Goal: Use online tool/utility: Utilize a website feature to perform a specific function

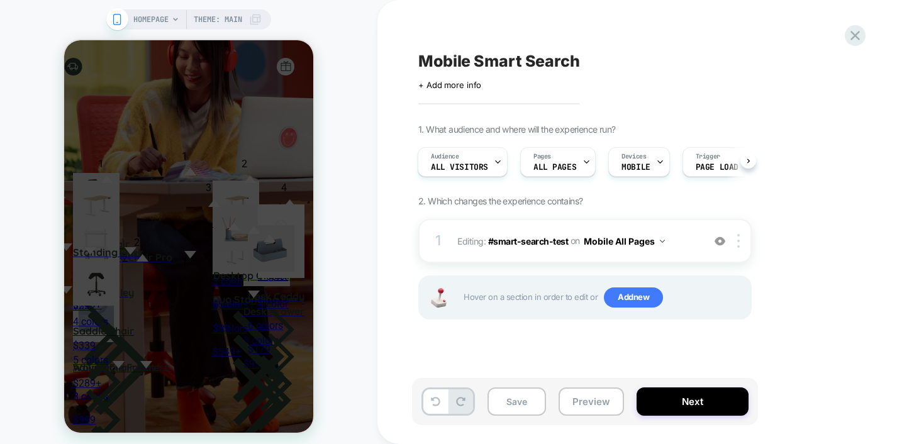
scroll to position [0, 129]
click at [162, 17] on span "HOMEPAGE" at bounding box center [150, 19] width 35 height 20
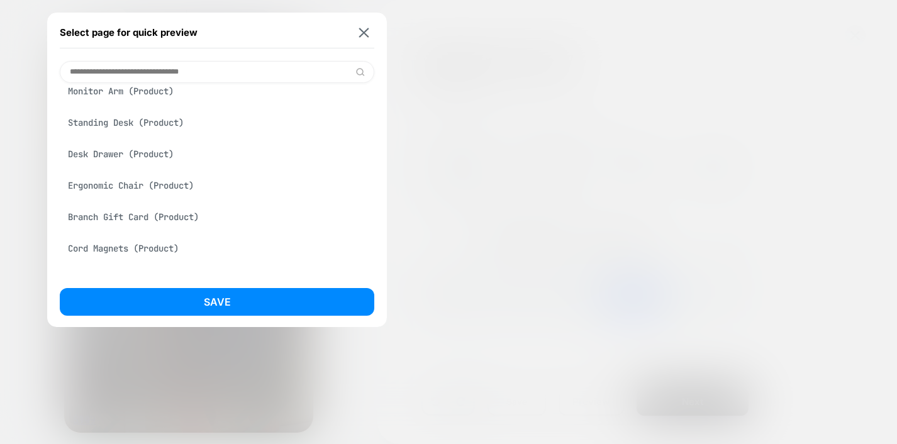
scroll to position [0, 0]
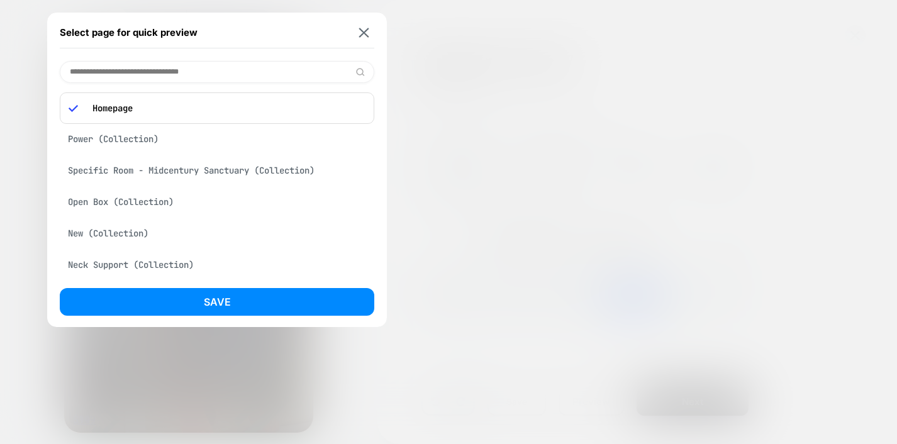
click at [150, 99] on div "Homepage" at bounding box center [217, 107] width 315 height 31
click at [130, 74] on input at bounding box center [217, 72] width 315 height 22
click at [368, 38] on div "Select page for quick preview" at bounding box center [217, 32] width 315 height 31
click at [365, 31] on img at bounding box center [364, 32] width 10 height 9
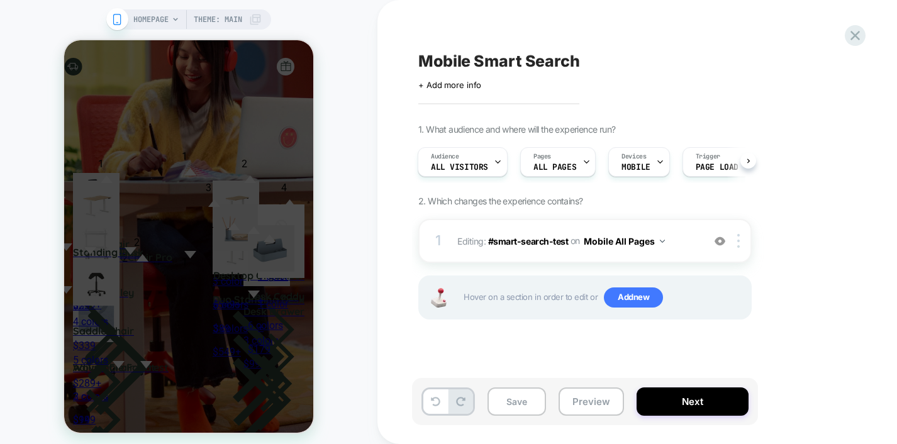
click at [124, 20] on span at bounding box center [117, 19] width 22 height 22
click at [584, 161] on icon at bounding box center [586, 162] width 4 height 3
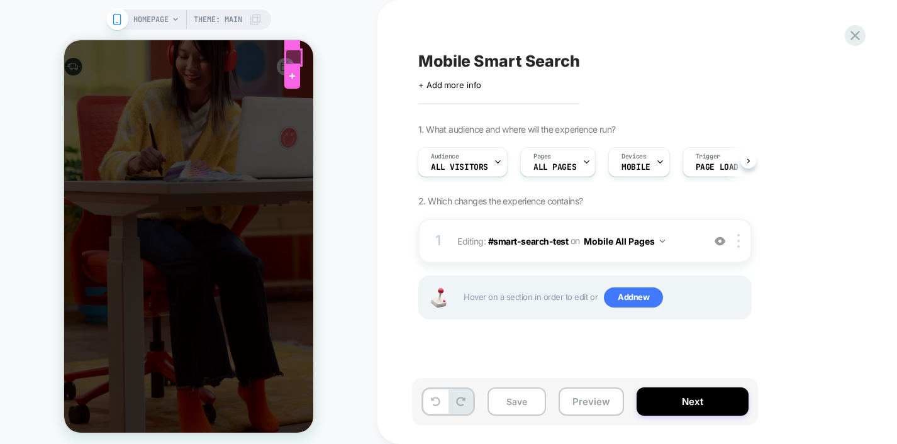
click at [296, 56] on div at bounding box center [294, 58] width 16 height 16
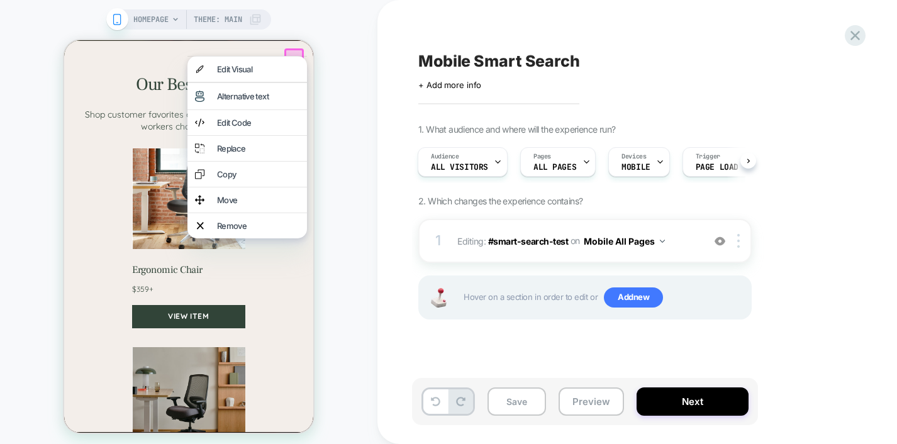
click at [307, 20] on div "HOMEPAGE Theme: MAIN" at bounding box center [188, 227] width 377 height 428
click at [169, 17] on div "HOMEPAGE Theme: MAIN" at bounding box center [197, 19] width 128 height 20
click at [133, 20] on span "HOMEPAGE" at bounding box center [150, 19] width 35 height 20
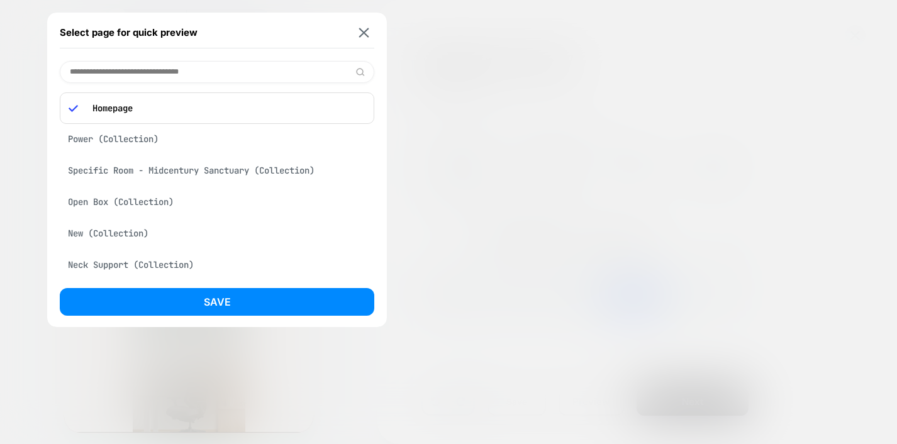
click at [171, 135] on div "Power (Collection)" at bounding box center [217, 139] width 315 height 24
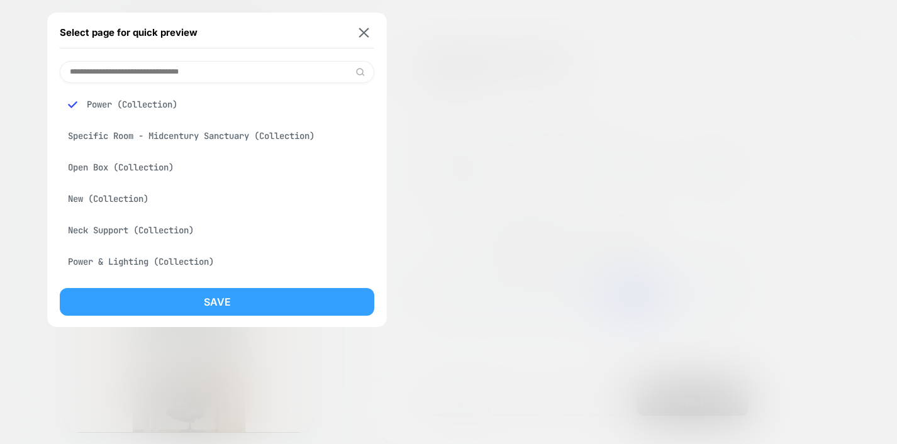
click at [221, 301] on button "Save" at bounding box center [217, 302] width 315 height 28
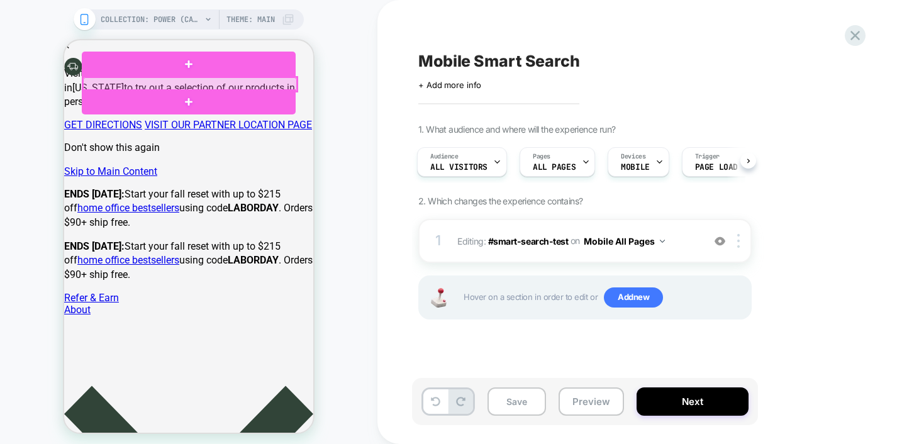
click at [265, 81] on div at bounding box center [190, 84] width 214 height 14
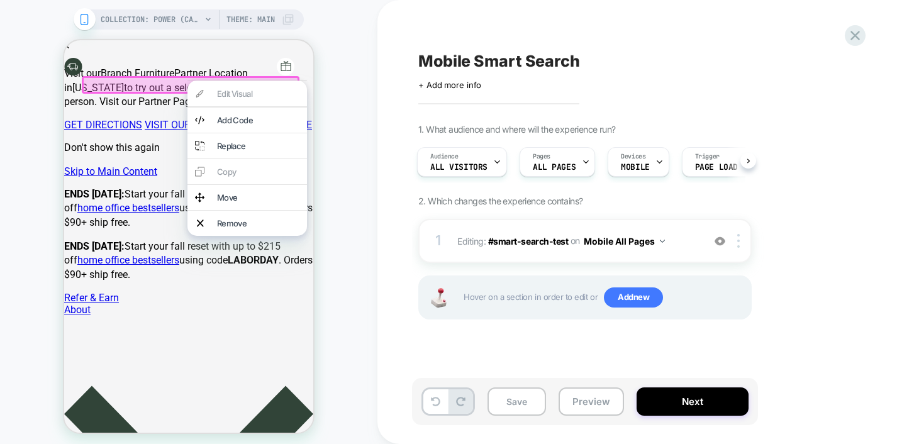
click at [265, 76] on div at bounding box center [191, 85] width 218 height 18
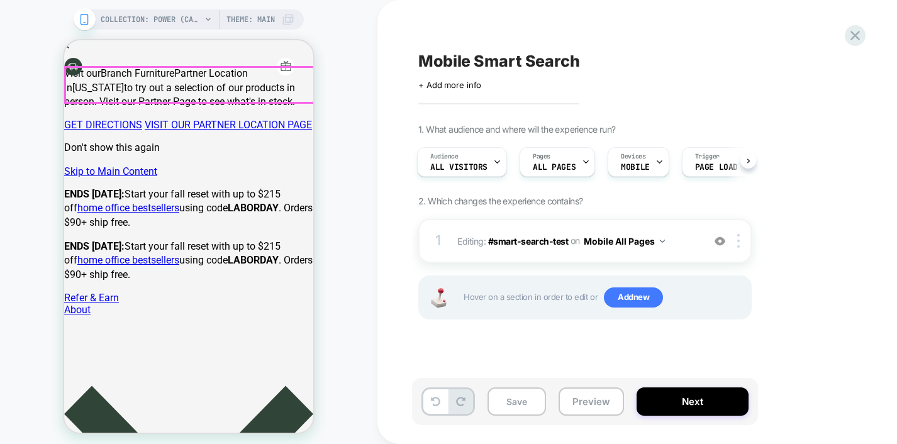
click at [265, 78] on div at bounding box center [189, 84] width 249 height 35
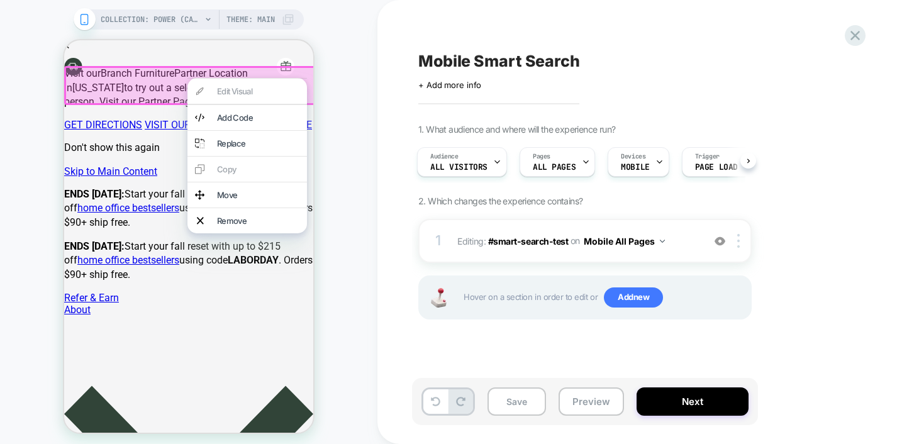
click at [346, 59] on div "COLLECTION: Power (Category) COLLECTION: Power (Category) Theme: MAIN" at bounding box center [188, 227] width 377 height 428
click at [160, 99] on div at bounding box center [190, 85] width 253 height 39
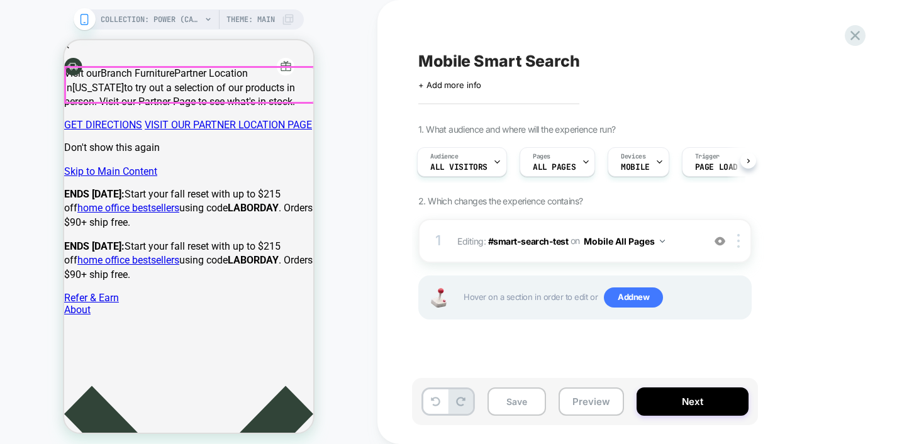
click at [269, 87] on div at bounding box center [189, 84] width 249 height 35
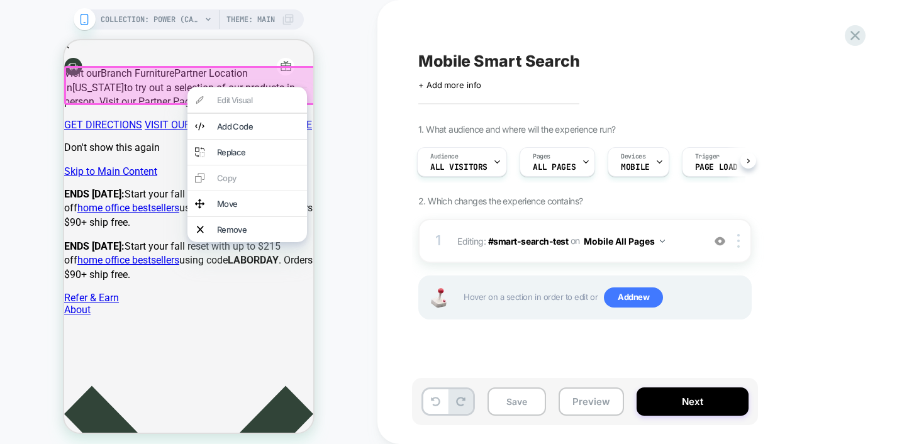
click at [264, 80] on div at bounding box center [190, 85] width 253 height 39
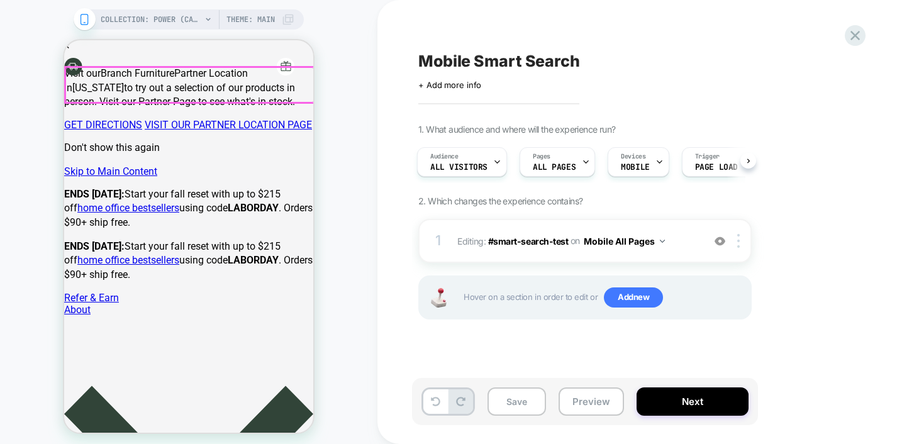
click at [264, 80] on div at bounding box center [189, 84] width 249 height 35
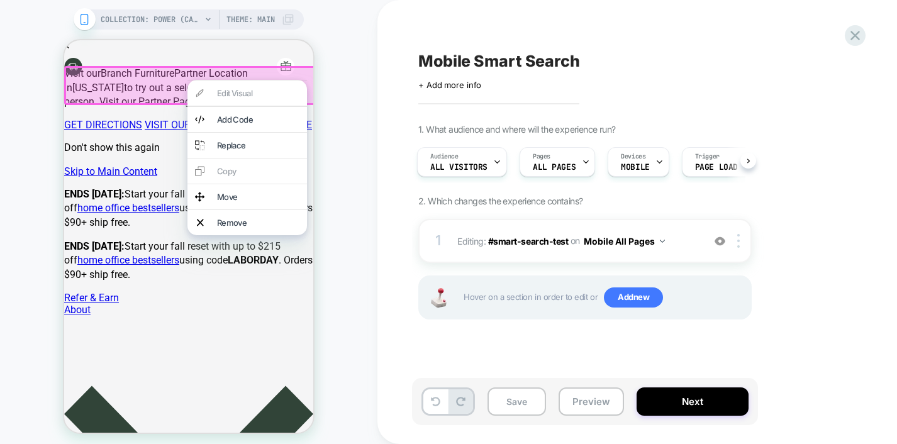
click at [264, 80] on div at bounding box center [247, 80] width 120 height 1
click at [338, 64] on div "COLLECTION: Power (Category) COLLECTION: Power (Category) Theme: MAIN" at bounding box center [188, 227] width 377 height 428
click at [370, 155] on div "COLLECTION: Power (Category) COLLECTION: Power (Category) Theme: MAIN" at bounding box center [188, 227] width 377 height 428
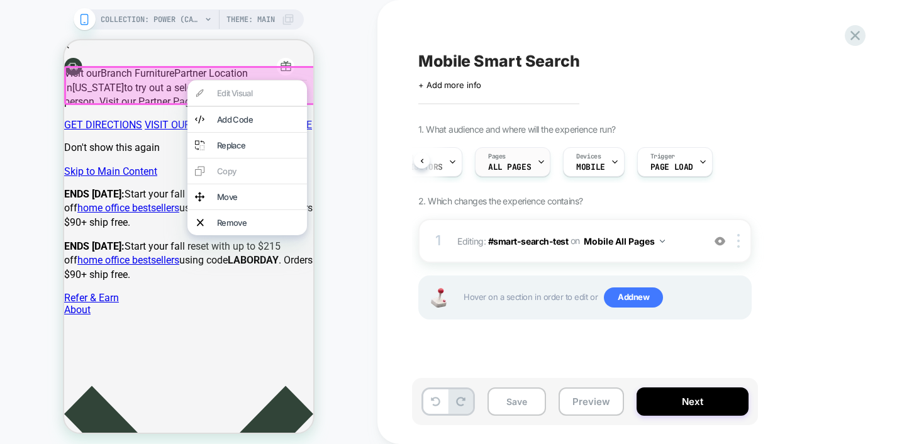
scroll to position [0, 52]
click at [0, 0] on div "Mobile Smart Search Click to edit experience details + Add more info 1. What au…" at bounding box center [0, 0] width 0 height 0
click at [0, 0] on button "Preview" at bounding box center [0, 0] width 0 height 0
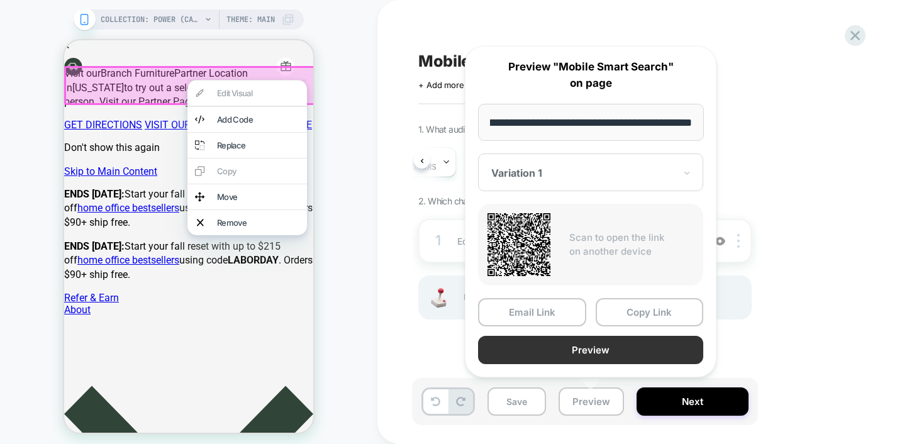
scroll to position [0, 0]
click at [0, 0] on button "Preview" at bounding box center [0, 0] width 0 height 0
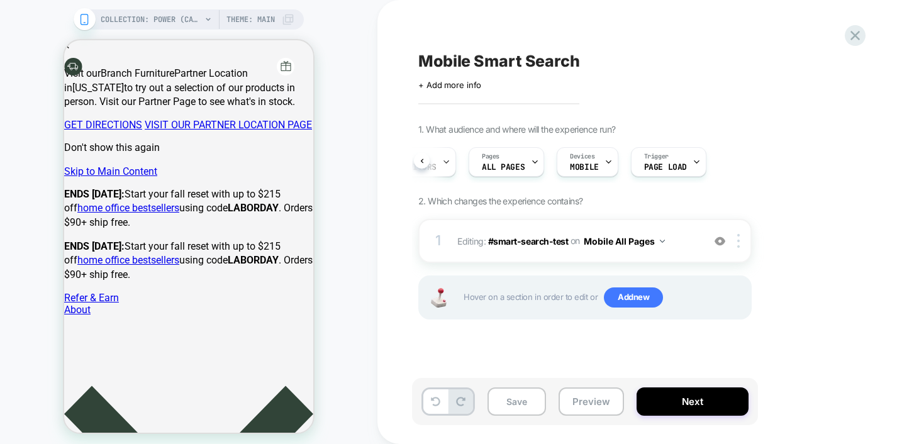
click at [86, 18] on icon at bounding box center [84, 19] width 11 height 11
click at [116, 16] on span "COLLECTION: Power (Category)" at bounding box center [151, 19] width 101 height 20
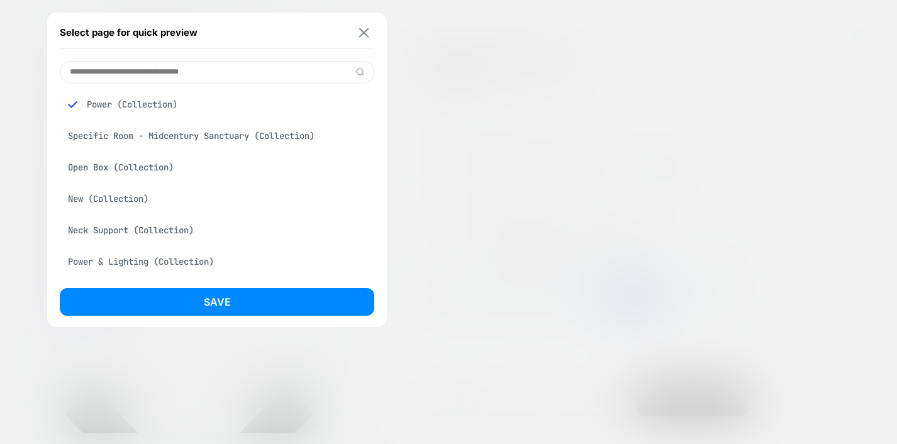
click at [370, 35] on button at bounding box center [364, 32] width 16 height 11
